Goal: Task Accomplishment & Management: Manage account settings

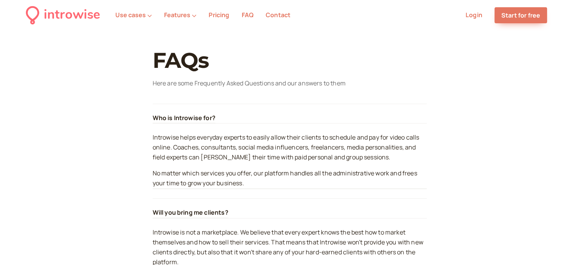
click at [219, 13] on link "Pricing" at bounding box center [219, 15] width 21 height 8
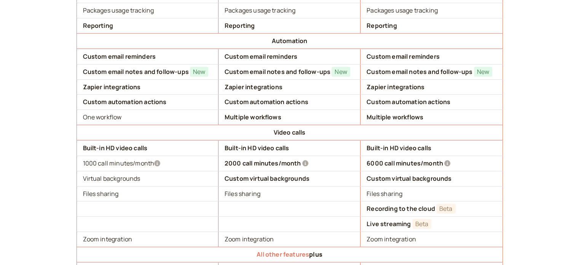
scroll to position [685, 0]
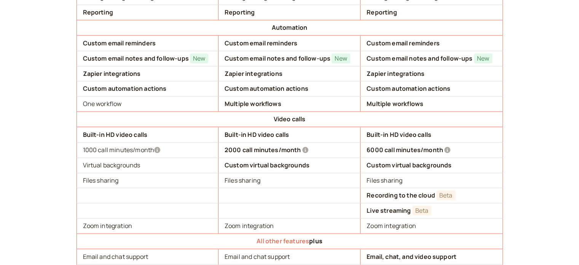
click at [305, 147] on icon at bounding box center [305, 150] width 6 height 6
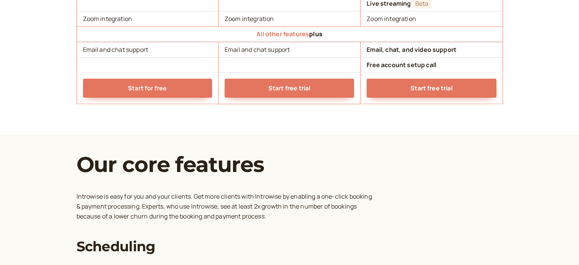
scroll to position [829, 0]
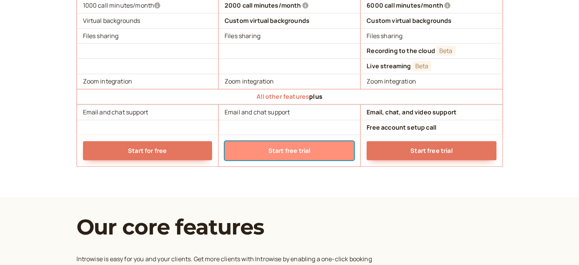
click at [271, 151] on link "Start free trial" at bounding box center [289, 150] width 129 height 19
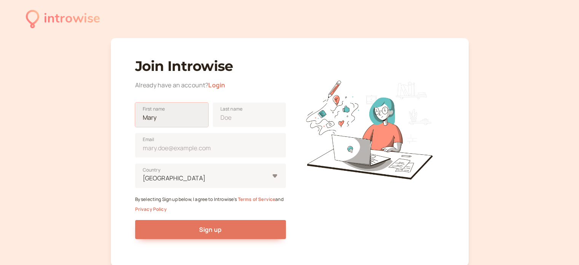
click at [166, 117] on input "First name" at bounding box center [171, 114] width 73 height 24
type input "Hungarian"
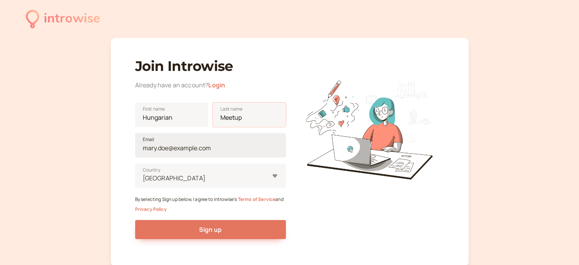
type input "Meetup"
click at [145, 147] on input "Email" at bounding box center [210, 145] width 151 height 24
type input "onlinehungarianmeetup@gmail.com"
click at [188, 176] on div "United States" at bounding box center [210, 175] width 151 height 24
click at [143, 176] on input "United States Country" at bounding box center [142, 178] width 1 height 9
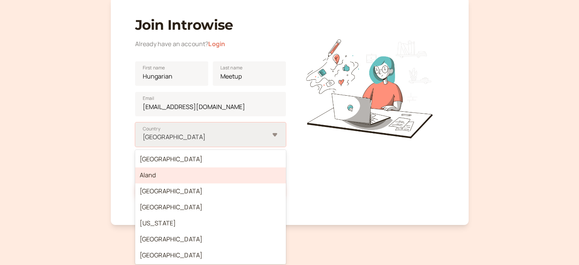
scroll to position [43, 0]
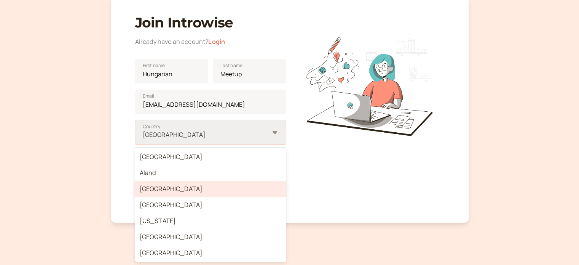
type input "h"
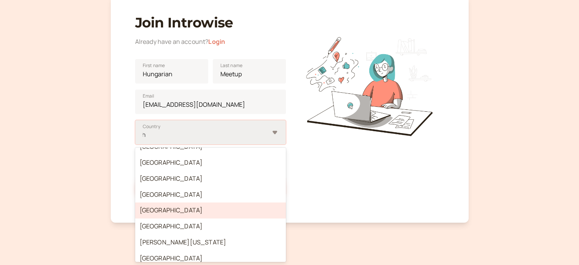
scroll to position [381, 0]
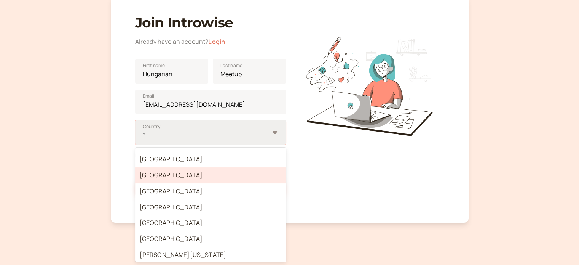
click at [149, 179] on div "Hungary" at bounding box center [210, 175] width 151 height 16
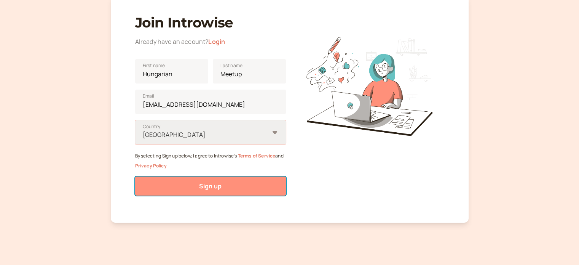
click at [204, 190] on button "Sign up" at bounding box center [210, 185] width 151 height 19
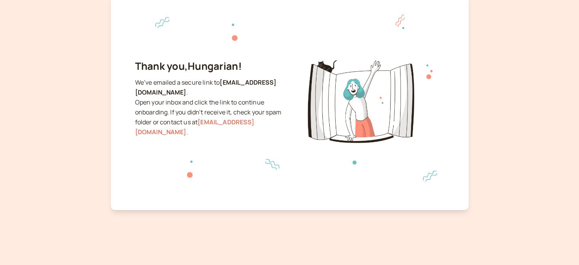
scroll to position [34, 0]
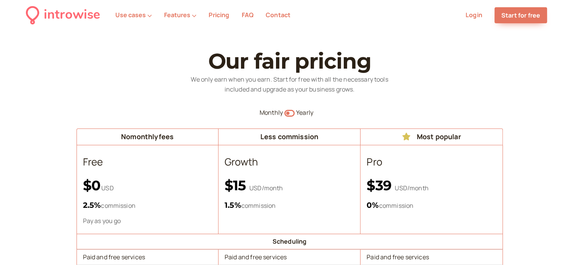
click at [484, 19] on li "Login" at bounding box center [473, 15] width 29 height 10
click at [479, 19] on li "Login" at bounding box center [473, 15] width 29 height 10
click at [474, 16] on link "Login" at bounding box center [474, 15] width 17 height 8
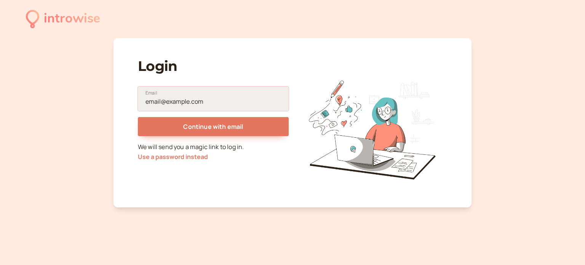
click at [172, 107] on input "Email" at bounding box center [213, 98] width 151 height 24
type input "onlinehungarianmeetup@gmail.com"
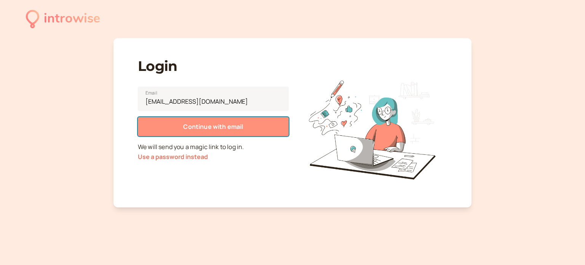
click at [191, 124] on span "Continue with email" at bounding box center [213, 126] width 60 height 8
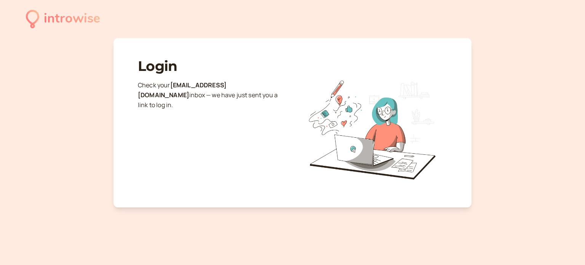
click at [57, 24] on div "introwise" at bounding box center [72, 18] width 56 height 21
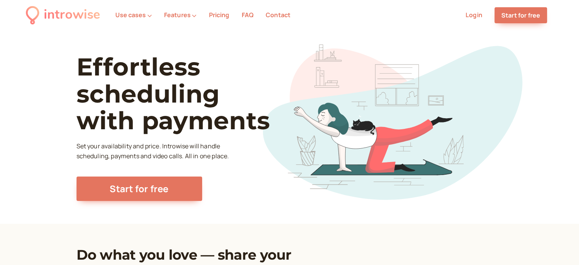
click at [477, 18] on link "Login" at bounding box center [474, 15] width 17 height 8
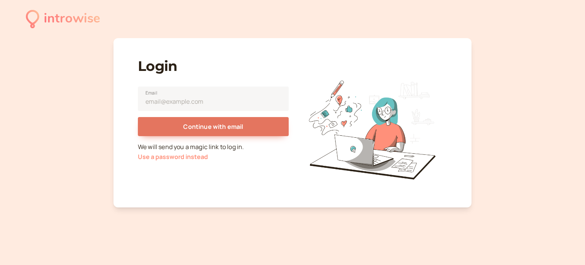
click at [180, 159] on button "Use a password instead" at bounding box center [173, 156] width 70 height 7
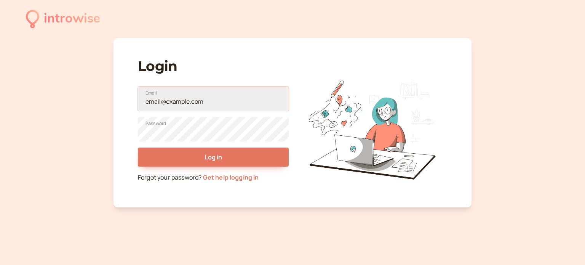
click at [190, 107] on input "Email" at bounding box center [213, 98] width 151 height 24
type input "onlinehungarianmeetup@gmail.com"
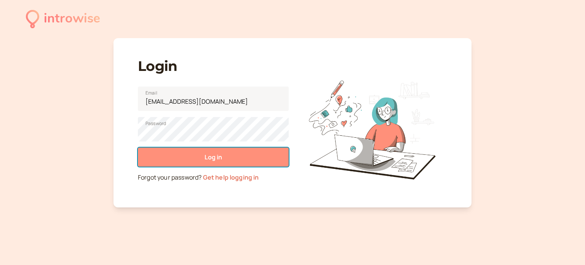
click at [211, 151] on button "Log in" at bounding box center [213, 156] width 151 height 19
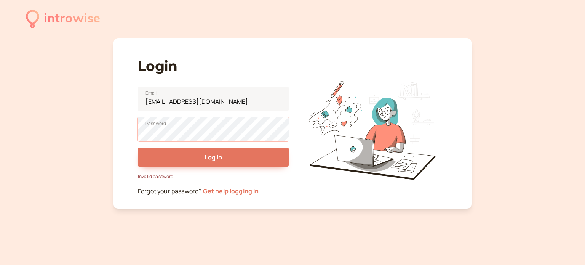
click at [91, 121] on div "introwise Login onlinehungarianmeetup@gmail.com Email Password Log in Invalid p…" at bounding box center [292, 132] width 585 height 265
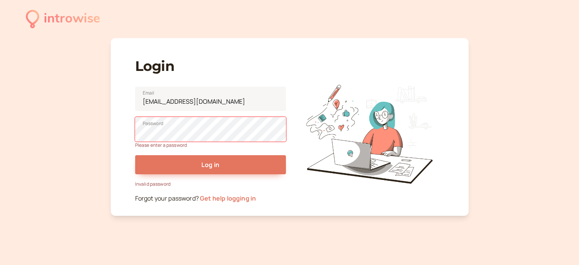
click at [53, 22] on div "introwise" at bounding box center [72, 18] width 56 height 21
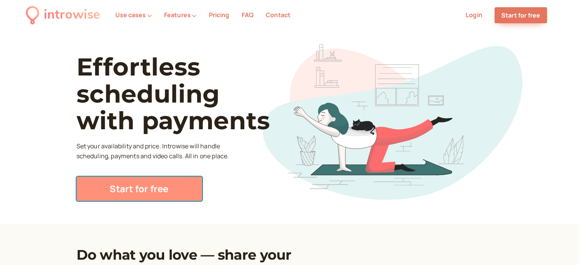
click at [158, 194] on link "Start for free" at bounding box center [140, 188] width 126 height 24
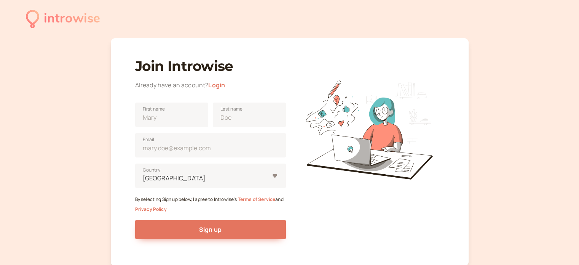
click at [219, 82] on link "Login" at bounding box center [216, 85] width 17 height 8
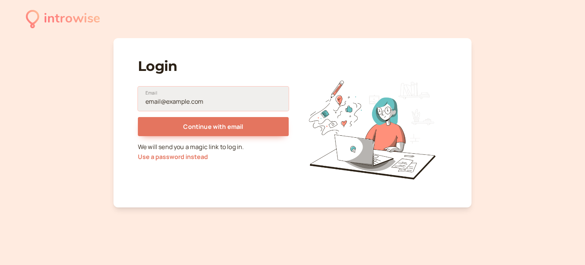
click at [152, 103] on input "Email" at bounding box center [213, 98] width 151 height 24
type input "onlinehungarianmeetup@gmail.com"
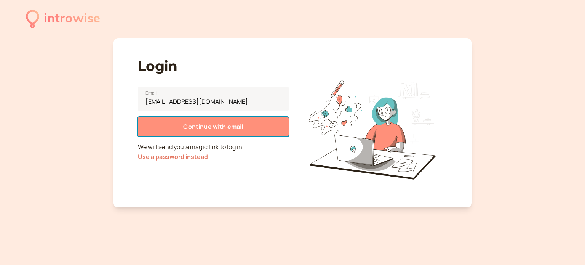
click at [183, 121] on button "Continue with email" at bounding box center [213, 126] width 151 height 19
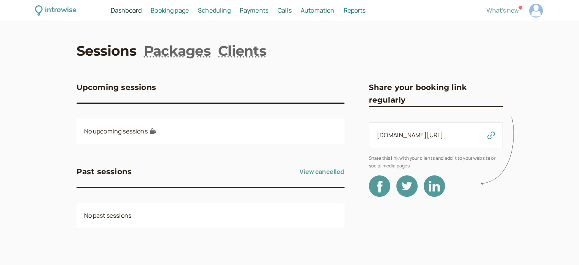
click at [535, 13] on div at bounding box center [536, 11] width 14 height 14
select select "Europe/Budapest"
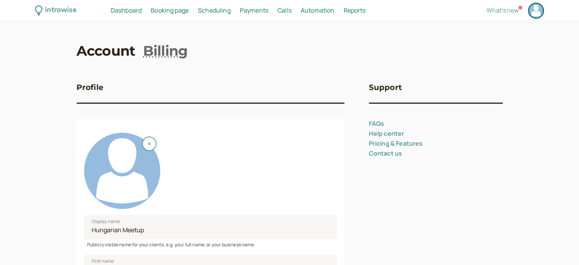
click at [132, 155] on div at bounding box center [122, 170] width 76 height 76
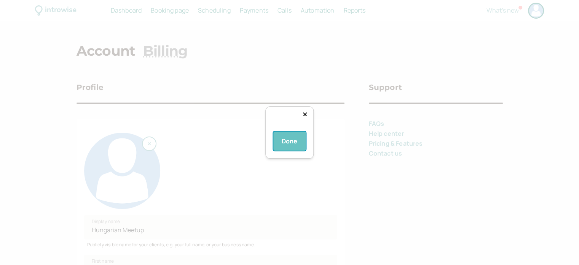
click at [280, 150] on button "Done" at bounding box center [289, 140] width 33 height 19
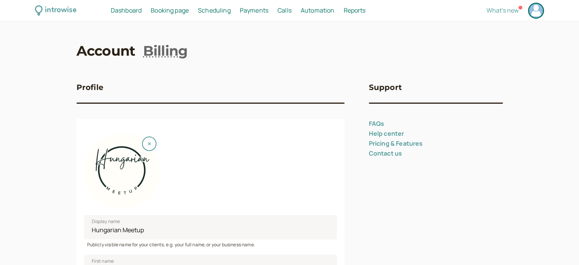
click at [384, 147] on link "Pricing & Features" at bounding box center [396, 143] width 54 height 8
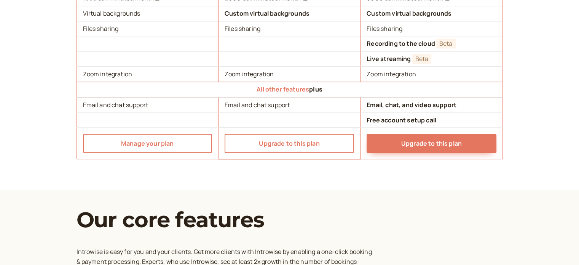
scroll to position [876, 0]
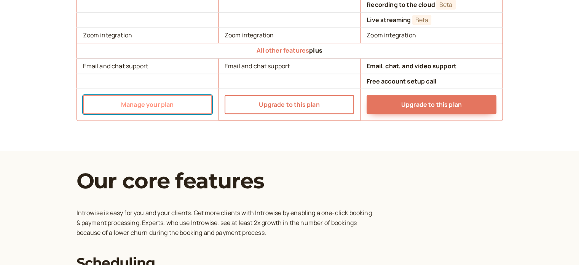
click at [121, 105] on link "Manage your plan" at bounding box center [147, 104] width 129 height 19
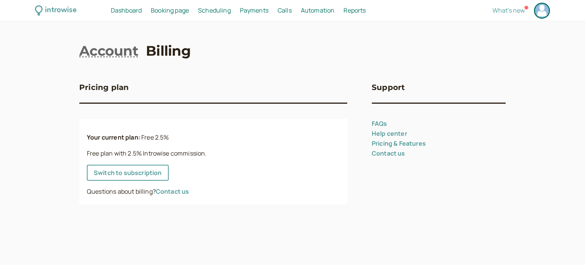
click at [171, 9] on span "Booking page" at bounding box center [170, 10] width 38 height 8
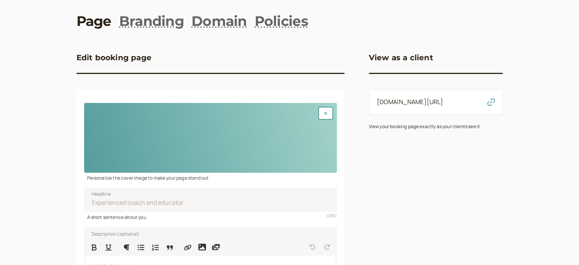
scroll to position [38, 0]
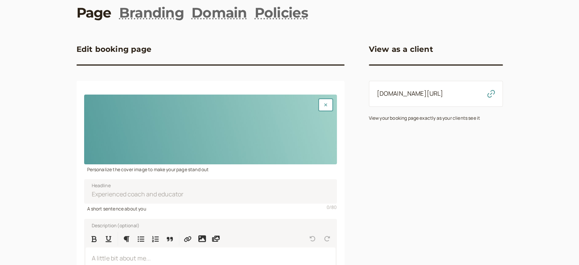
click at [98, 145] on div at bounding box center [210, 129] width 253 height 70
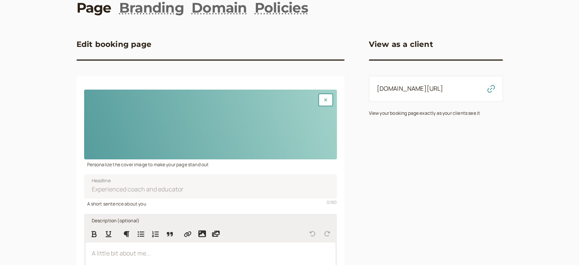
scroll to position [152, 0]
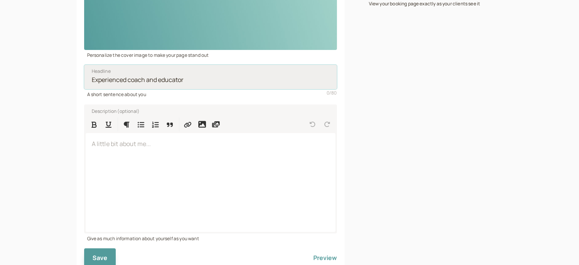
click at [192, 80] on input "Headline" at bounding box center [210, 77] width 253 height 24
drag, startPoint x: 192, startPoint y: 80, endPoint x: 41, endPoint y: 83, distance: 151.1
click at [41, 83] on div "introwise Dashboard Dashboard Booking page Booking Scheduling Scheduling Paymen…" at bounding box center [289, 72] width 579 height 448
drag, startPoint x: 92, startPoint y: 80, endPoint x: 203, endPoint y: 83, distance: 110.8
click at [203, 83] on input "Headline" at bounding box center [210, 77] width 253 height 24
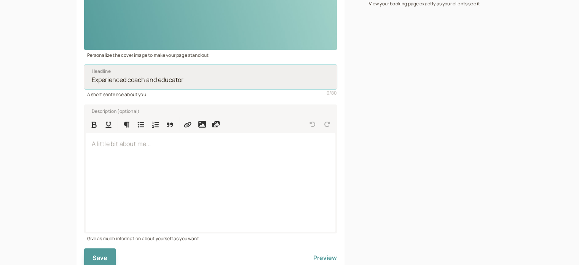
click at [203, 81] on input "Headline" at bounding box center [210, 77] width 253 height 24
click at [195, 81] on input "Headline" at bounding box center [210, 77] width 253 height 24
click at [184, 80] on input "Headline" at bounding box center [210, 77] width 253 height 24
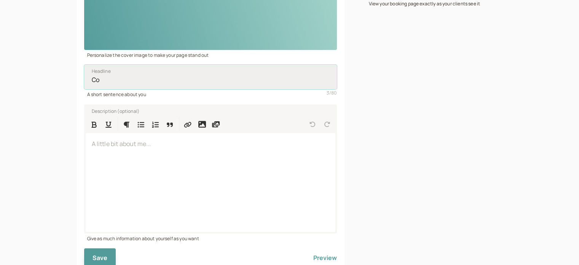
type input "C"
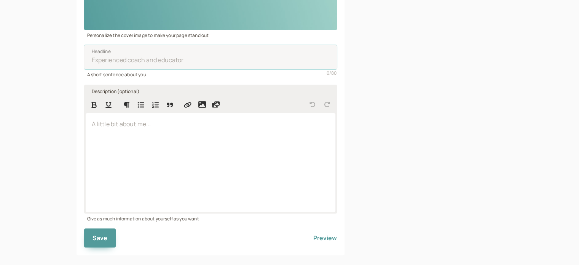
scroll to position [183, 0]
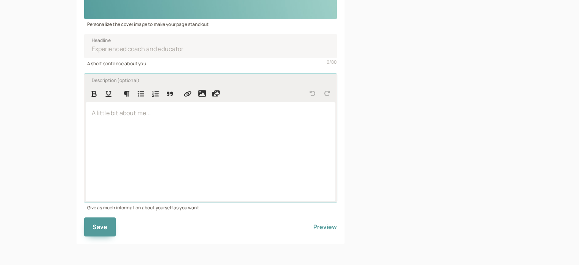
click at [136, 115] on p at bounding box center [211, 113] width 238 height 10
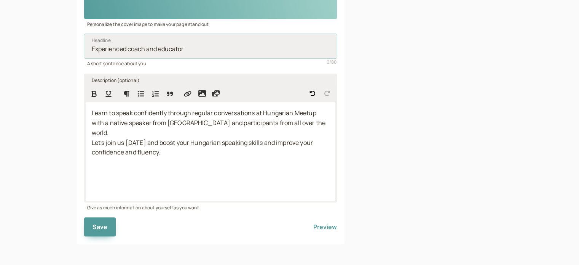
click at [117, 52] on input "Headline" at bounding box center [210, 46] width 253 height 24
type input "Community for Hungarian language learners"
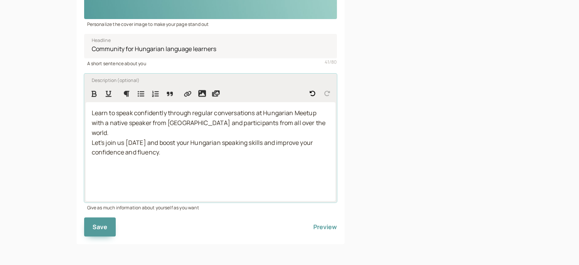
click at [213, 171] on div "Learn to speak confidently through regular conversations at Hungarian Meetup wi…" at bounding box center [211, 151] width 250 height 99
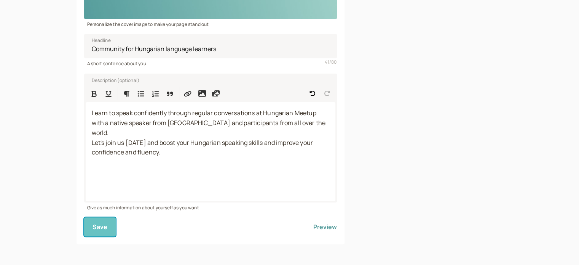
click at [105, 229] on span "Save" at bounding box center [100, 226] width 15 height 8
click at [316, 227] on button "Preview" at bounding box center [325, 226] width 24 height 19
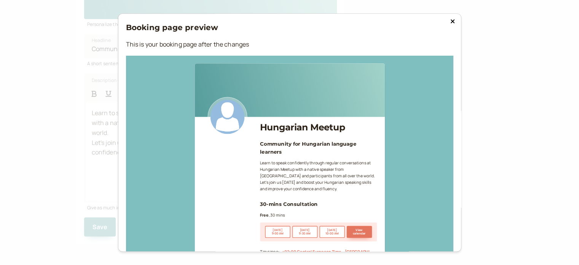
scroll to position [0, 0]
click at [450, 21] on icon at bounding box center [452, 21] width 4 height 4
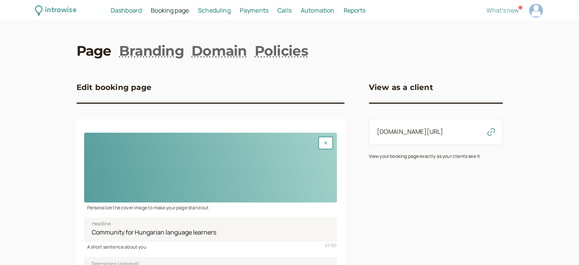
click at [539, 8] on div at bounding box center [536, 11] width 14 height 14
select select "Europe/Budapest"
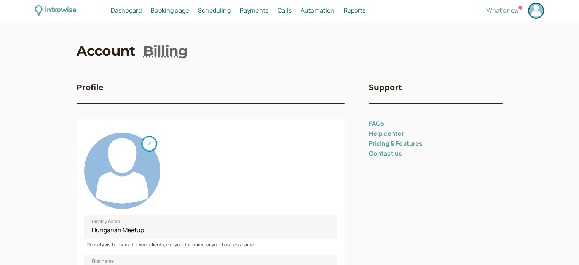
click at [151, 146] on button "button" at bounding box center [149, 143] width 14 height 14
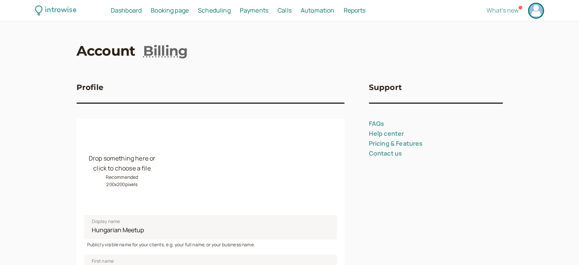
click at [121, 164] on div "Drop something here or click to choose a file Recommended 200 x 200 pixels" at bounding box center [122, 170] width 76 height 76
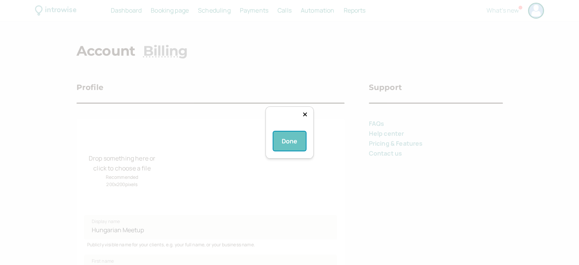
click at [277, 150] on button "Done" at bounding box center [289, 140] width 33 height 19
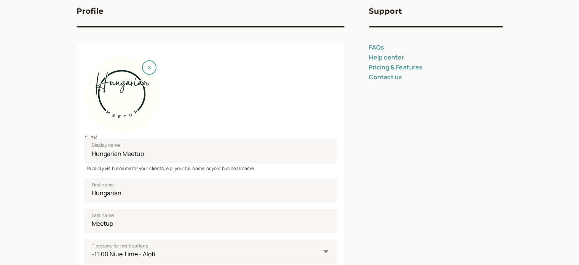
scroll to position [152, 0]
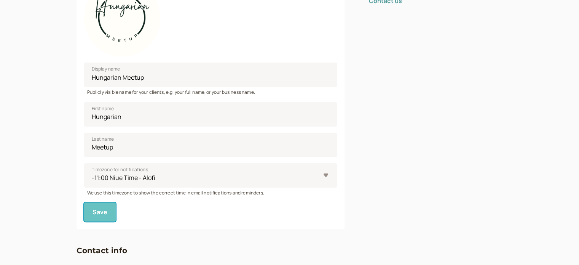
click at [108, 215] on button "Save" at bounding box center [100, 211] width 32 height 19
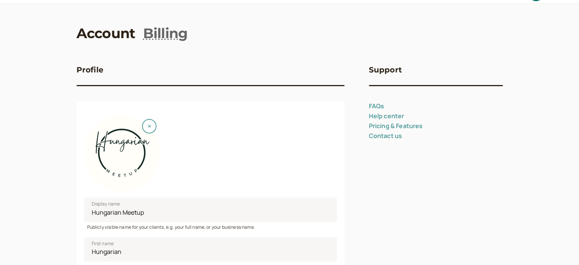
scroll to position [0, 0]
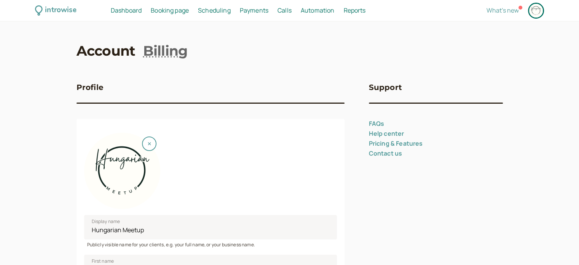
click at [532, 13] on div at bounding box center [536, 11] width 14 height 14
click at [164, 58] on link "Billing" at bounding box center [165, 50] width 45 height 19
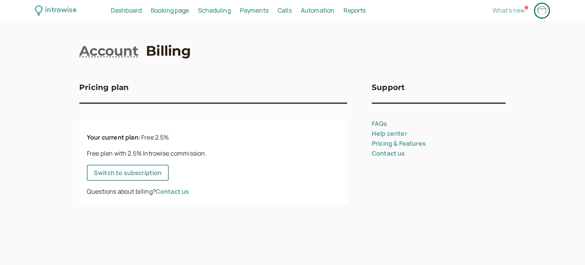
click at [165, 10] on span "Booking page" at bounding box center [170, 10] width 38 height 8
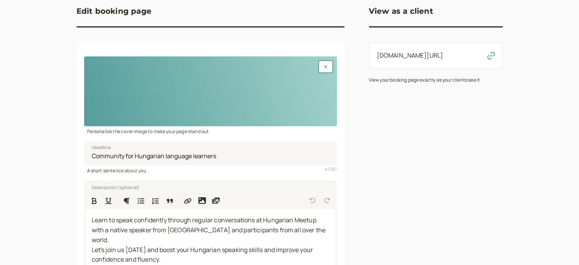
scroll to position [183, 0]
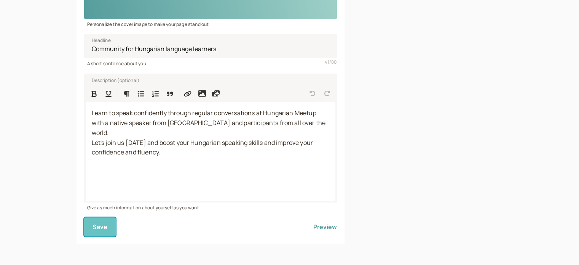
click at [97, 234] on button "Save" at bounding box center [100, 226] width 32 height 19
click at [318, 228] on button "Preview" at bounding box center [325, 226] width 24 height 19
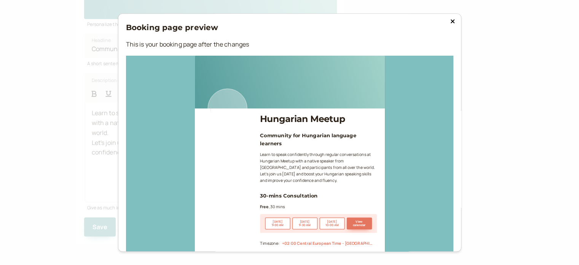
scroll to position [0, 0]
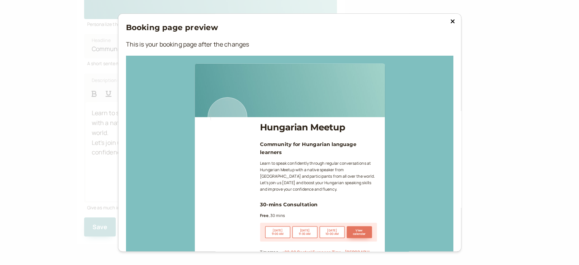
click at [451, 19] on icon at bounding box center [452, 21] width 5 height 6
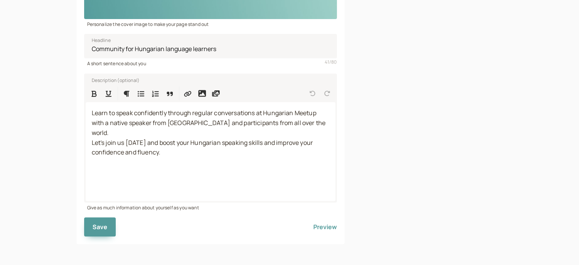
scroll to position [31, 0]
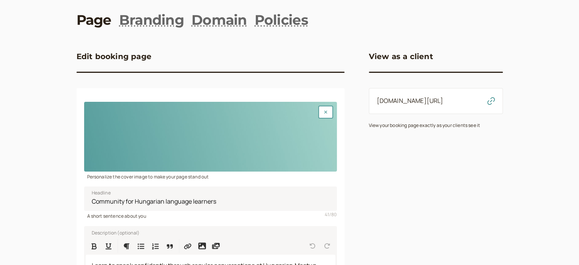
drag, startPoint x: 375, startPoint y: 102, endPoint x: 476, endPoint y: 97, distance: 101.0
click at [480, 97] on div "introwise.com/hungarian-meetup" at bounding box center [436, 101] width 134 height 26
copy div "introwise.com/hungarian-meetup"
click at [140, 21] on link "Branding" at bounding box center [151, 19] width 65 height 19
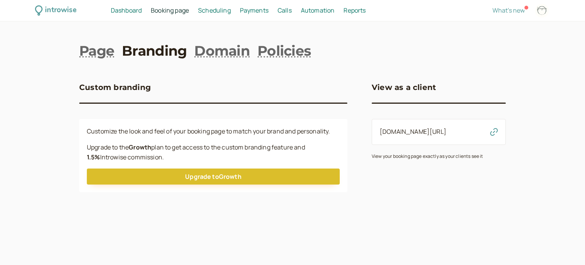
click at [217, 8] on span "Scheduling" at bounding box center [214, 10] width 33 height 8
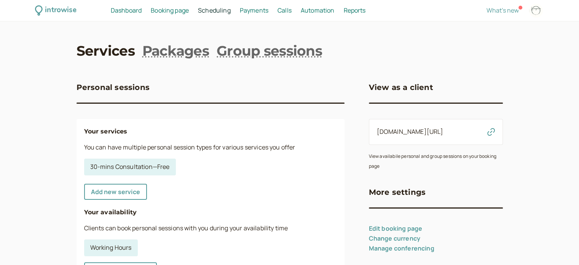
scroll to position [76, 0]
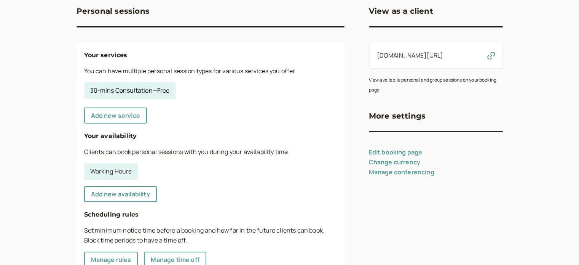
click at [104, 94] on link "30-mins Consultation — Free" at bounding box center [130, 90] width 92 height 17
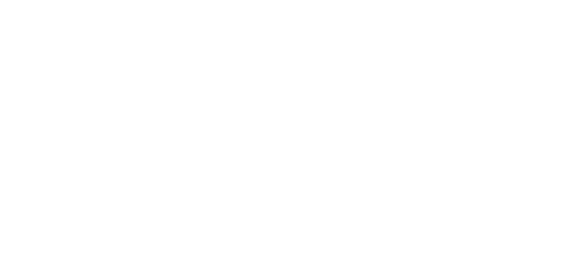
select select "30"
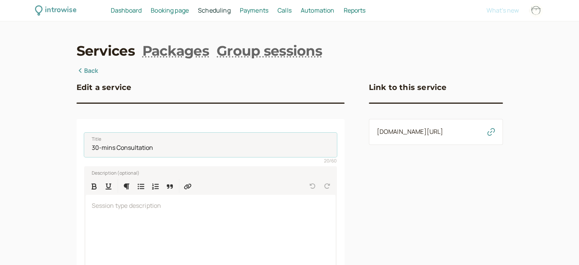
drag, startPoint x: 158, startPoint y: 150, endPoint x: 19, endPoint y: 147, distance: 139.0
drag, startPoint x: 15, startPoint y: 140, endPoint x: 25, endPoint y: 121, distance: 21.5
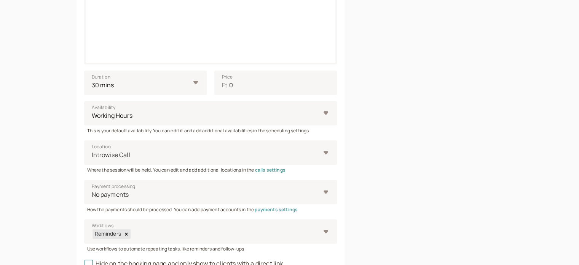
scroll to position [319, 0]
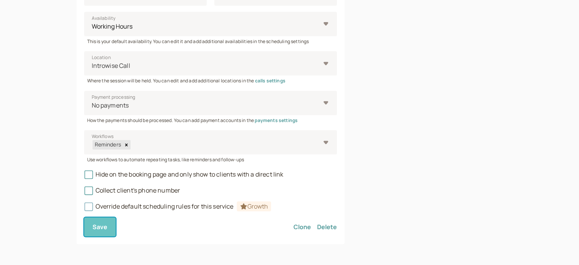
click at [101, 231] on button "Save" at bounding box center [100, 226] width 32 height 19
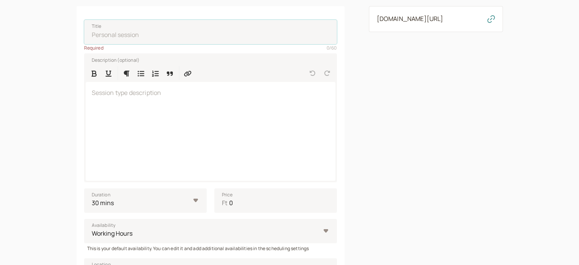
scroll to position [241, 0]
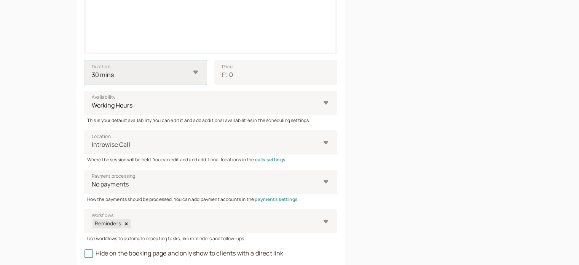
click at [199, 77] on select "10 mins 15 mins 30 mins 45 mins 1 hour 1.5 hours 2 hours Custom…" at bounding box center [145, 72] width 123 height 24
select select "60"
click at [84, 60] on select "10 mins 15 mins 30 mins 45 mins 1 hour 1.5 hours 2 hours Custom…" at bounding box center [145, 72] width 123 height 24
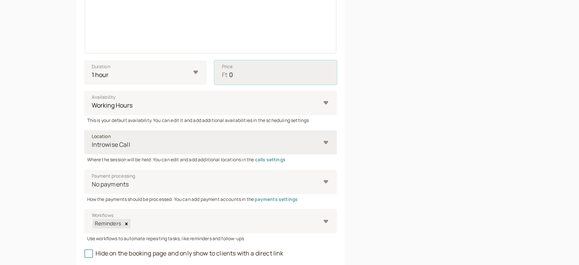
click at [238, 77] on input "0" at bounding box center [275, 72] width 123 height 24
drag, startPoint x: 236, startPoint y: 77, endPoint x: 228, endPoint y: 77, distance: 8.0
click at [228, 77] on input "0" at bounding box center [275, 72] width 123 height 24
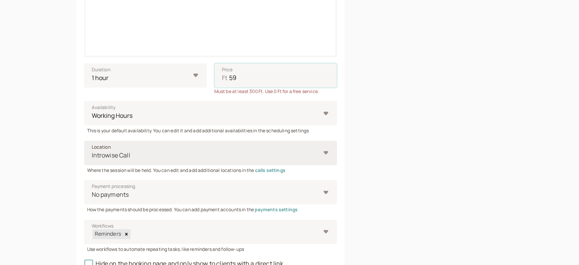
scroll to position [251, 0]
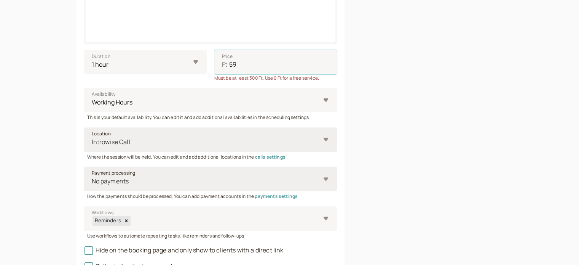
type input "59"
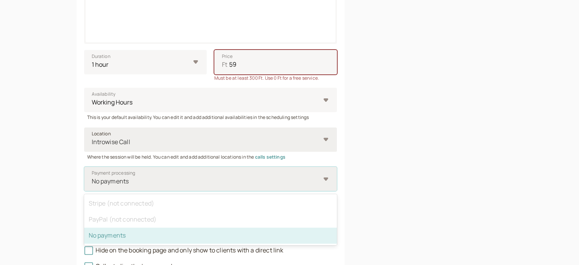
click at [261, 183] on div at bounding box center [205, 181] width 229 height 10
click at [92, 183] on input "Payment processing option No payments selected, 3 of 3. 3 results available. Us…" at bounding box center [91, 181] width 1 height 9
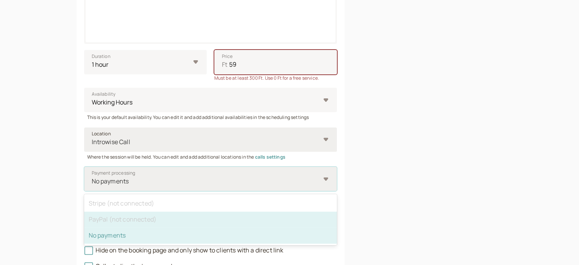
click at [140, 220] on div "PayPal (not connected)" at bounding box center [210, 219] width 253 height 16
click at [92, 185] on input "Payment processing option No payments selected, 3 of 3. 3 results available. Us…" at bounding box center [91, 181] width 1 height 9
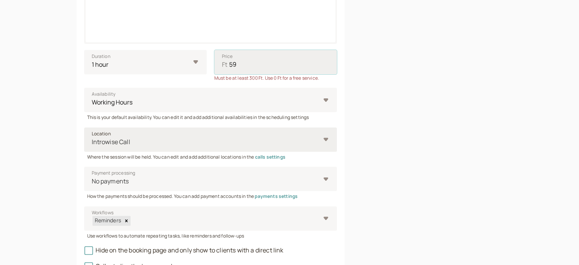
click at [239, 68] on input "59" at bounding box center [275, 62] width 123 height 24
drag, startPoint x: 239, startPoint y: 65, endPoint x: 193, endPoint y: 67, distance: 45.7
click at [193, 67] on div "Duration 10 mins 15 mins 30 mins 45 mins 1 hour 1.5 hours 2 hours Custom… Price…" at bounding box center [210, 66] width 253 height 32
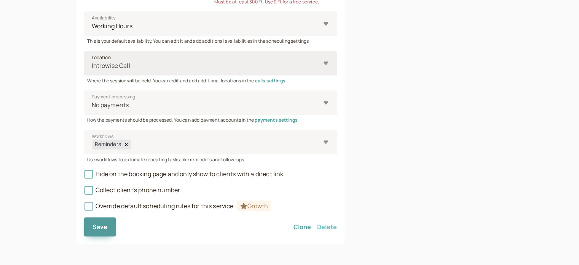
click at [320, 225] on button "Delete" at bounding box center [327, 226] width 20 height 19
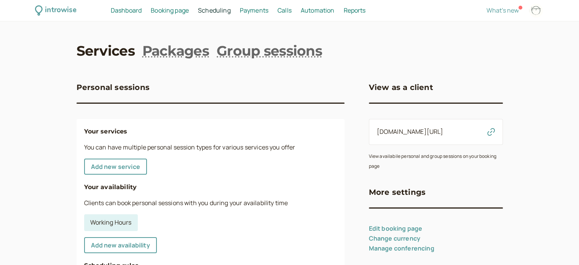
click at [532, 14] on div at bounding box center [536, 11] width 14 height 14
select select "Europe/Budapest"
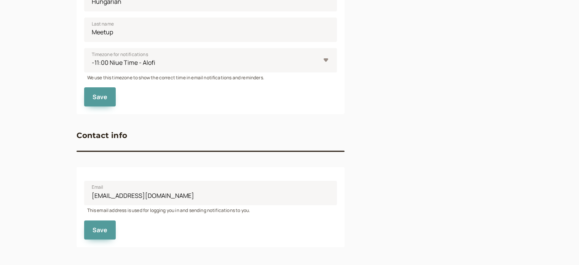
scroll to position [315, 0]
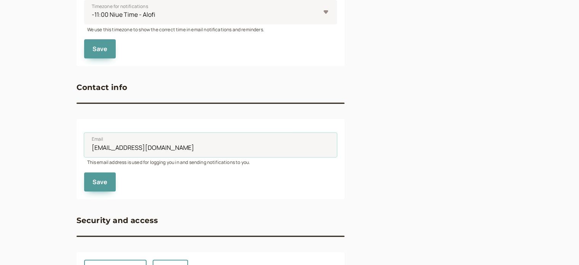
drag, startPoint x: 205, startPoint y: 152, endPoint x: 0, endPoint y: 147, distance: 205.2
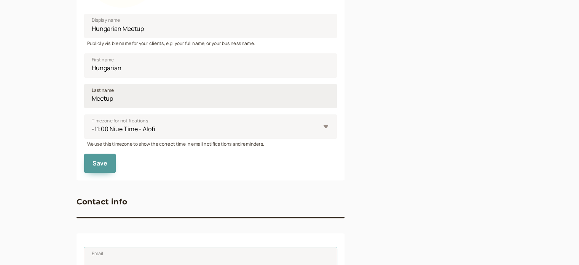
scroll to position [11, 0]
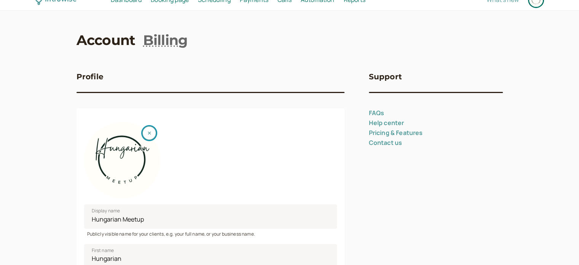
click at [152, 132] on button "button" at bounding box center [149, 133] width 14 height 14
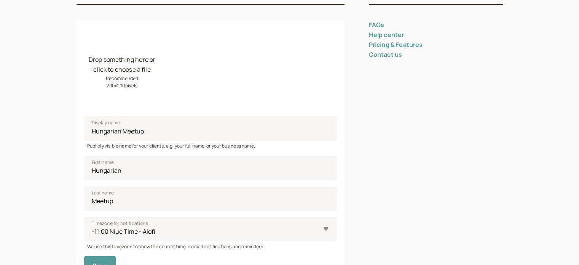
scroll to position [125, 0]
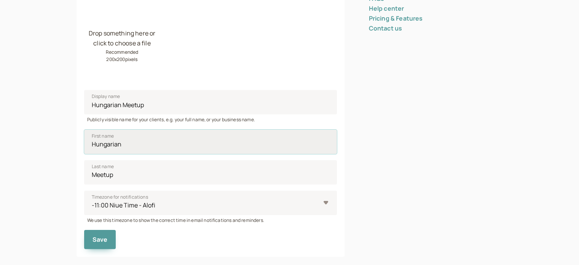
drag, startPoint x: 134, startPoint y: 144, endPoint x: 95, endPoint y: 144, distance: 38.8
click at [95, 144] on input "Hungarian" at bounding box center [210, 141] width 253 height 24
type input "H"
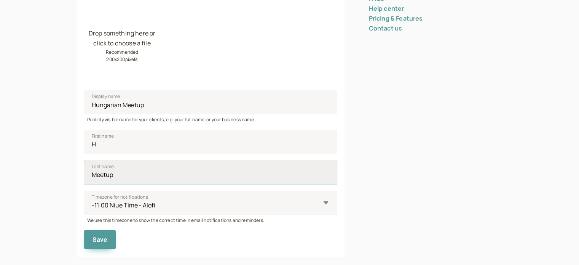
click at [113, 180] on input "Meetup" at bounding box center [210, 172] width 253 height 24
drag, startPoint x: 113, startPoint y: 177, endPoint x: 96, endPoint y: 176, distance: 16.8
click at [96, 176] on input "Meetup" at bounding box center [210, 172] width 253 height 24
click at [149, 160] on input "M" at bounding box center [210, 172] width 253 height 24
type input "M"
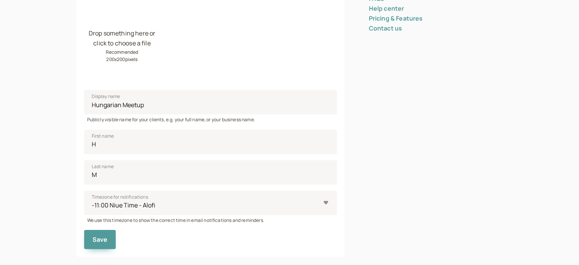
click at [55, 131] on div "introwise Dashboard Dashboard Booking page Booking Scheduling Scheduling Paymen…" at bounding box center [289, 184] width 579 height 619
click at [150, 97] on input "Hungarian Meetup" at bounding box center [210, 102] width 253 height 24
drag, startPoint x: 152, startPoint y: 100, endPoint x: 93, endPoint y: 102, distance: 59.1
click at [93, 102] on input "Hungarian Meetup" at bounding box center [210, 102] width 253 height 24
click at [74, 102] on div "introwise Dashboard Dashboard Booking page Booking Scheduling Scheduling Paymen…" at bounding box center [289, 184] width 579 height 619
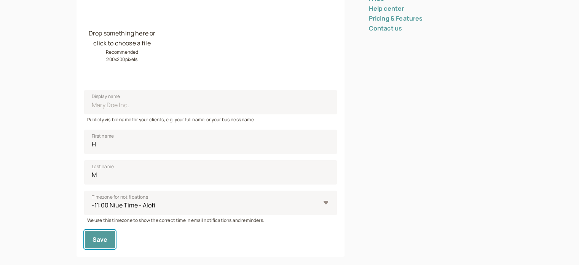
click at [99, 239] on span "Save" at bounding box center [100, 239] width 15 height 8
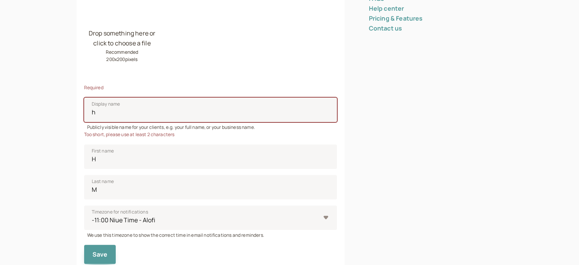
click at [47, 114] on div "introwise Dashboard Dashboard Booking page Booking Scheduling Scheduling Paymen…" at bounding box center [289, 192] width 579 height 634
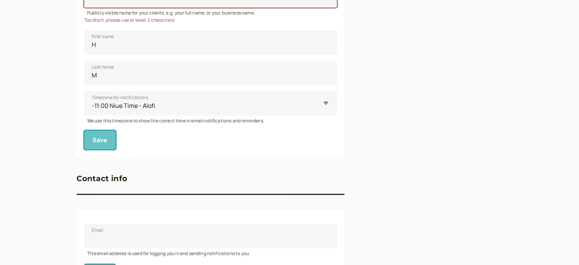
click at [105, 141] on span "Save" at bounding box center [100, 140] width 15 height 8
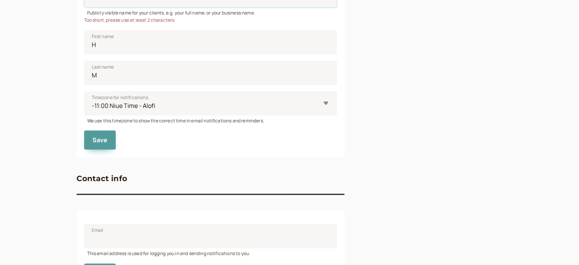
scroll to position [222, 0]
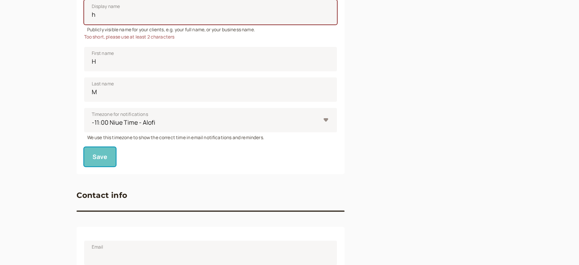
click at [99, 159] on span "Save" at bounding box center [100, 156] width 15 height 8
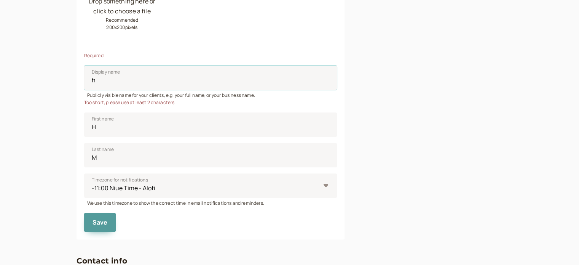
scroll to position [70, 0]
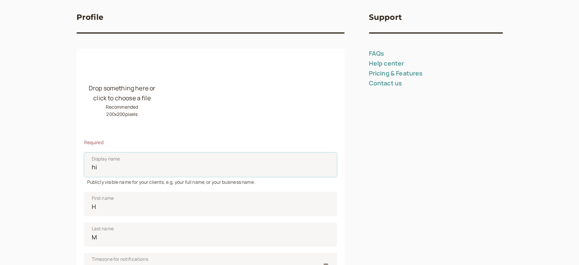
type input "hi"
click at [62, 158] on div "introwise Dashboard Dashboard Booking page Booking Scheduling Scheduling Paymen…" at bounding box center [289, 243] width 579 height 627
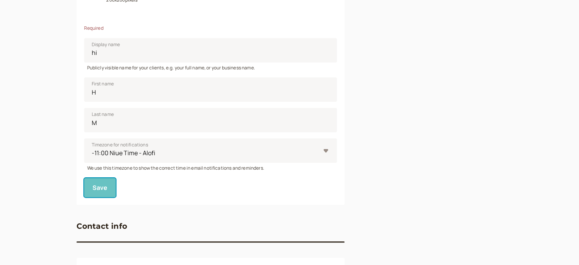
click at [102, 188] on span "Save" at bounding box center [100, 187] width 15 height 8
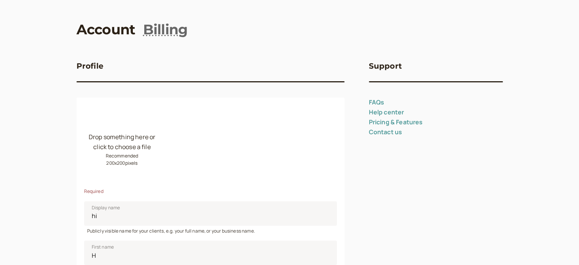
scroll to position [0, 0]
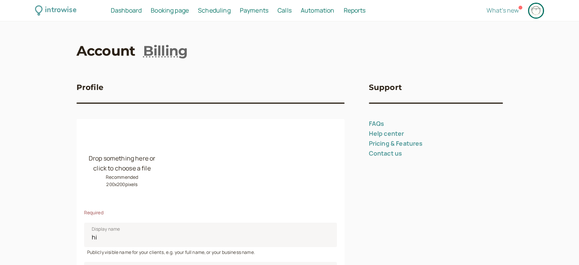
click at [536, 12] on div at bounding box center [536, 11] width 14 height 14
click at [534, 16] on div at bounding box center [536, 11] width 14 height 14
click at [315, 12] on span "Automation" at bounding box center [318, 10] width 34 height 8
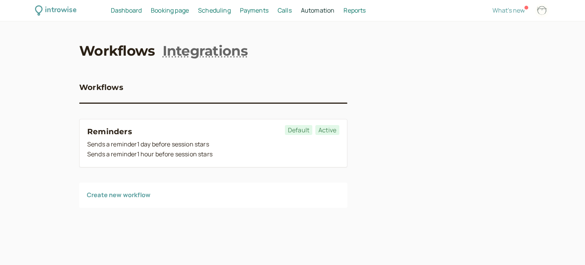
click at [251, 8] on span "Payments" at bounding box center [254, 10] width 29 height 8
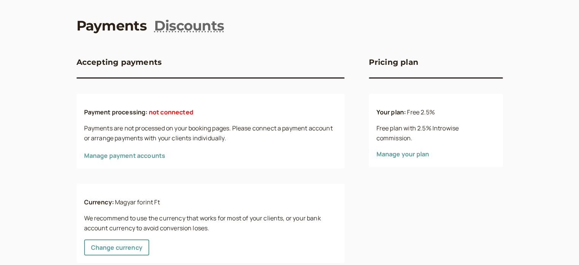
scroll to position [44, 0]
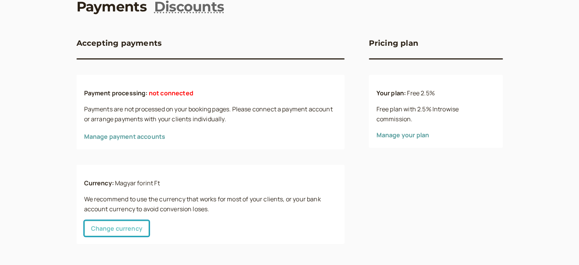
click at [120, 224] on link "Change currency" at bounding box center [116, 228] width 65 height 16
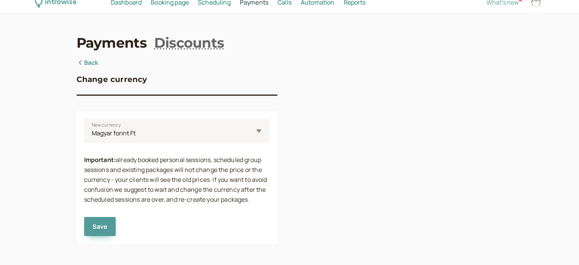
scroll to position [8, 0]
click at [159, 135] on select "EAE-dirham AED Ausztrál dollár AUD Bolgár új leva BGN Brazil real BRL Kanadai d…" at bounding box center [177, 131] width 186 height 24
select select "USD"
click at [84, 119] on select "EAE-dirham AED Ausztrál dollár AUD Bolgár új leva BGN Brazil real BRL Kanadai d…" at bounding box center [177, 131] width 186 height 24
click at [102, 233] on button "Save" at bounding box center [100, 226] width 32 height 19
